Goal: Communication & Community: Share content

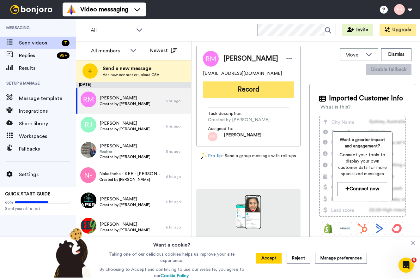
click at [233, 93] on button "Record" at bounding box center [248, 89] width 91 height 16
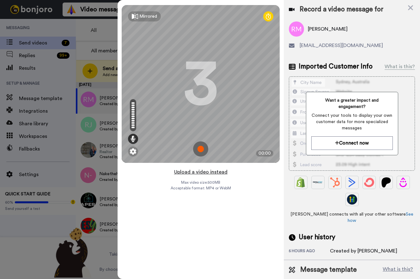
click at [207, 172] on button "Upload a video instead" at bounding box center [200, 172] width 57 height 8
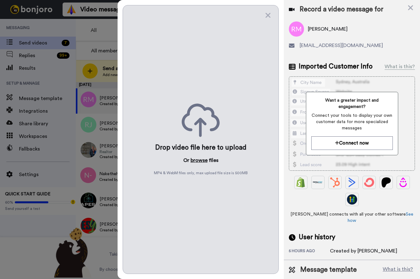
click at [197, 162] on button "browse" at bounding box center [198, 161] width 17 height 8
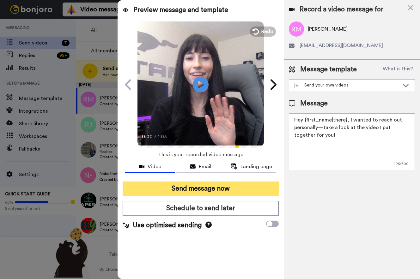
click at [207, 187] on button "Send message now" at bounding box center [201, 189] width 156 height 15
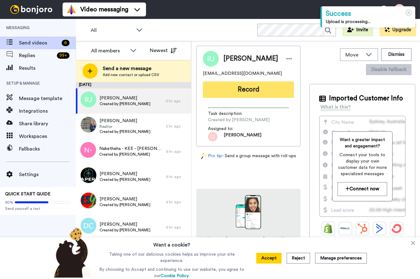
click at [249, 86] on button "Record" at bounding box center [248, 89] width 91 height 16
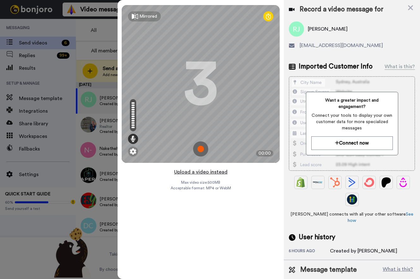
click at [205, 171] on button "Upload a video instead" at bounding box center [200, 172] width 57 height 8
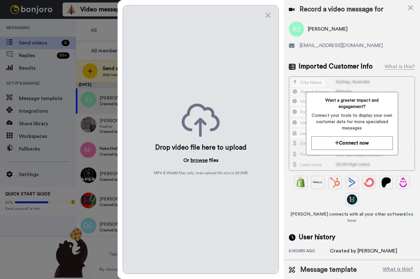
click at [195, 158] on button "browse" at bounding box center [198, 161] width 17 height 8
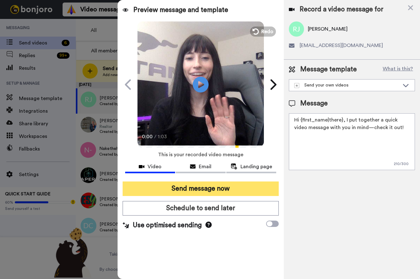
click at [186, 189] on button "Send message now" at bounding box center [201, 189] width 156 height 15
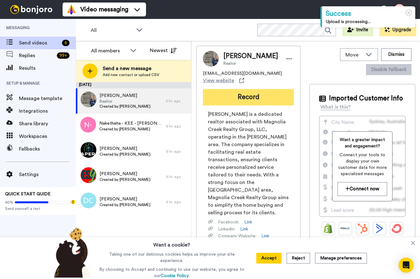
click at [229, 99] on button "Record" at bounding box center [248, 97] width 91 height 16
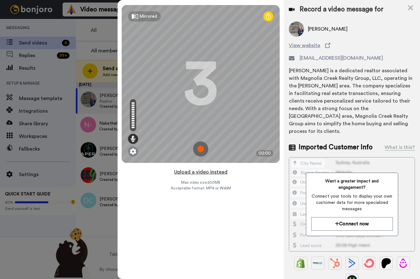
click at [201, 173] on button "Upload a video instead" at bounding box center [200, 172] width 57 height 8
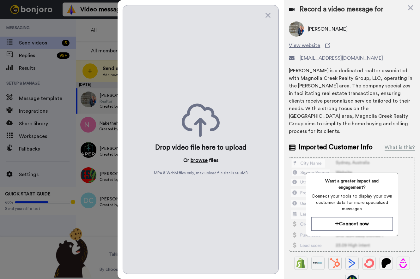
click at [199, 159] on button "browse" at bounding box center [198, 161] width 17 height 8
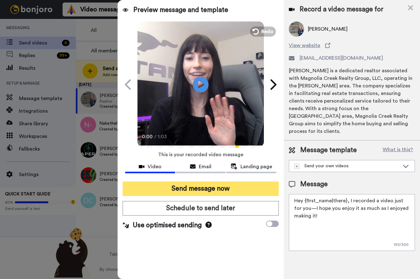
click at [188, 188] on button "Send message now" at bounding box center [201, 189] width 156 height 15
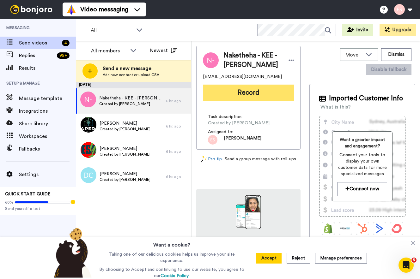
click at [242, 96] on button "Record" at bounding box center [248, 93] width 91 height 16
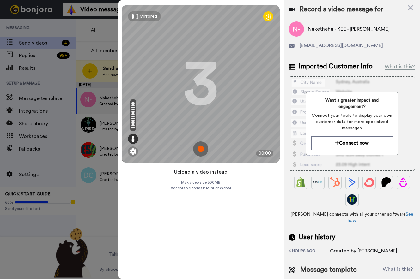
click at [195, 176] on button "Upload a video instead" at bounding box center [200, 172] width 57 height 8
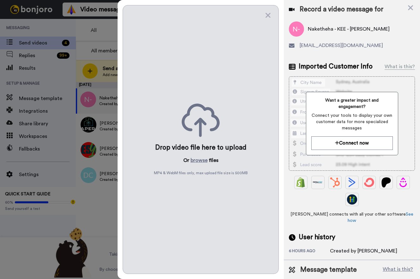
click at [194, 171] on span "MP4 & WebM files only, max upload file size is 500 MB" at bounding box center [201, 173] width 94 height 5
click at [201, 159] on button "browse" at bounding box center [198, 161] width 17 height 8
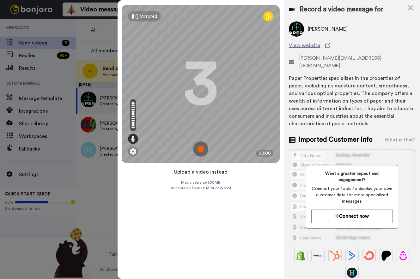
click at [200, 171] on button "Upload a video instead" at bounding box center [200, 172] width 57 height 8
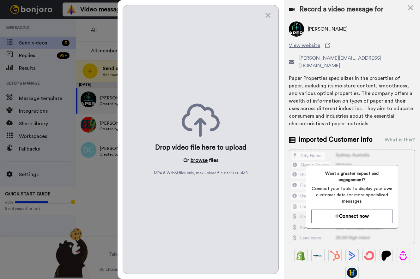
click at [202, 160] on button "browse" at bounding box center [198, 161] width 17 height 8
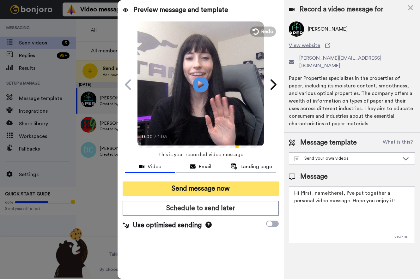
click at [203, 184] on button "Send message now" at bounding box center [201, 189] width 156 height 15
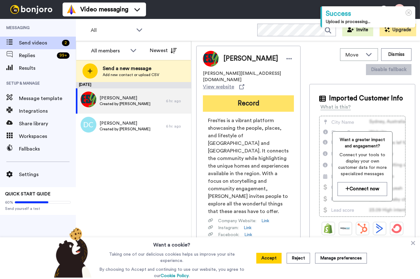
click at [242, 95] on button "Record" at bounding box center [248, 103] width 91 height 16
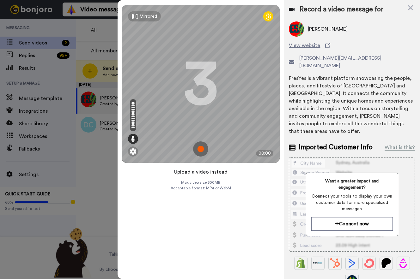
click at [196, 170] on button "Upload a video instead" at bounding box center [200, 172] width 57 height 8
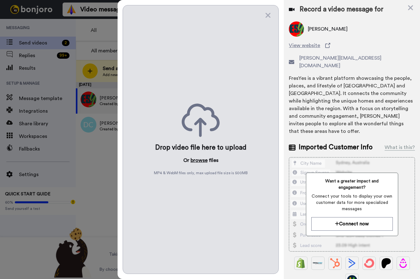
click at [204, 159] on button "browse" at bounding box center [198, 161] width 17 height 8
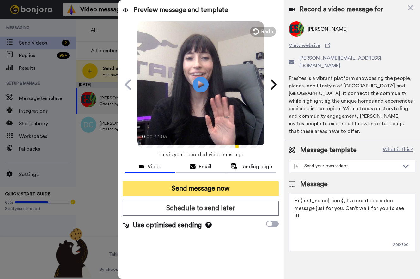
click at [182, 185] on button "Send message now" at bounding box center [201, 189] width 156 height 15
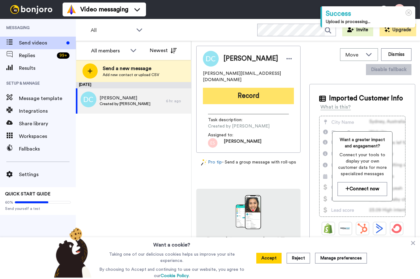
click at [236, 89] on button "Record" at bounding box center [248, 96] width 91 height 16
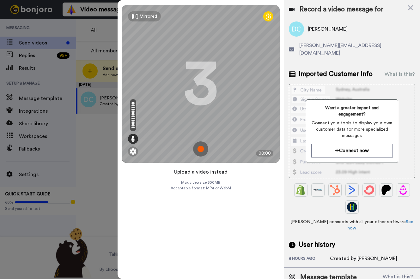
click at [203, 172] on button "Upload a video instead" at bounding box center [200, 172] width 57 height 8
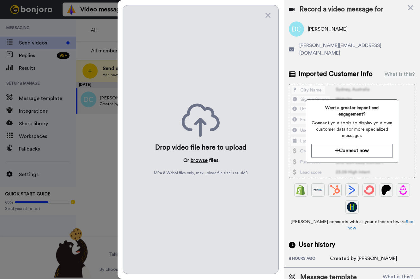
click at [201, 161] on button "browse" at bounding box center [198, 161] width 17 height 8
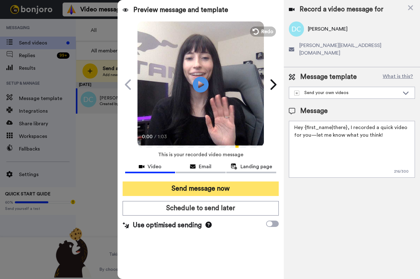
click at [201, 190] on button "Send message now" at bounding box center [201, 189] width 156 height 15
